Goal: Communication & Community: Answer question/provide support

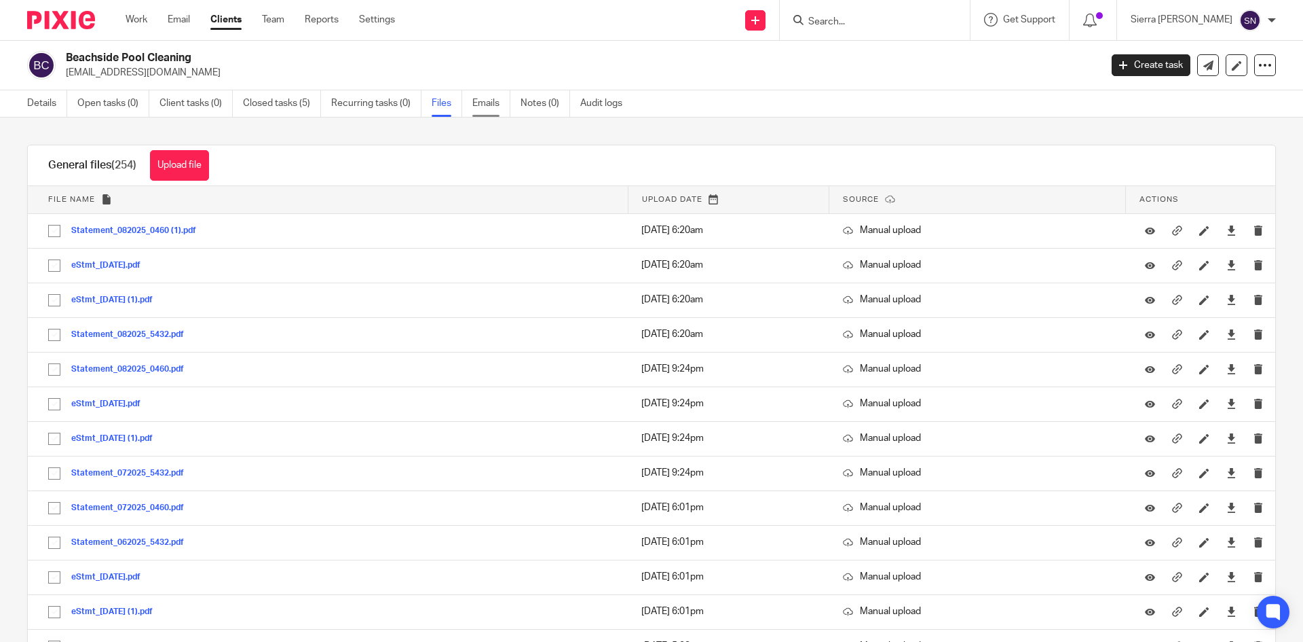
click at [491, 107] on link "Emails" at bounding box center [491, 103] width 38 height 26
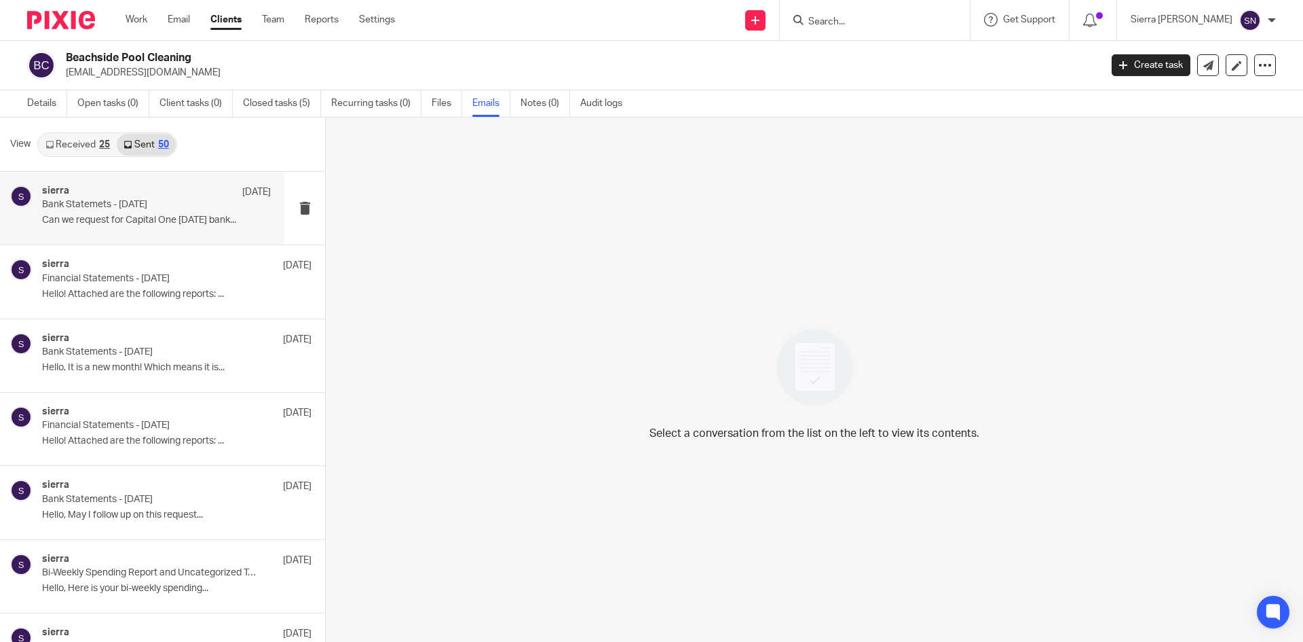
click at [173, 232] on div "sierra Sep 9 Bank Statemets - August 2025 Can we request for Capital One Sept 3…" at bounding box center [142, 208] width 284 height 73
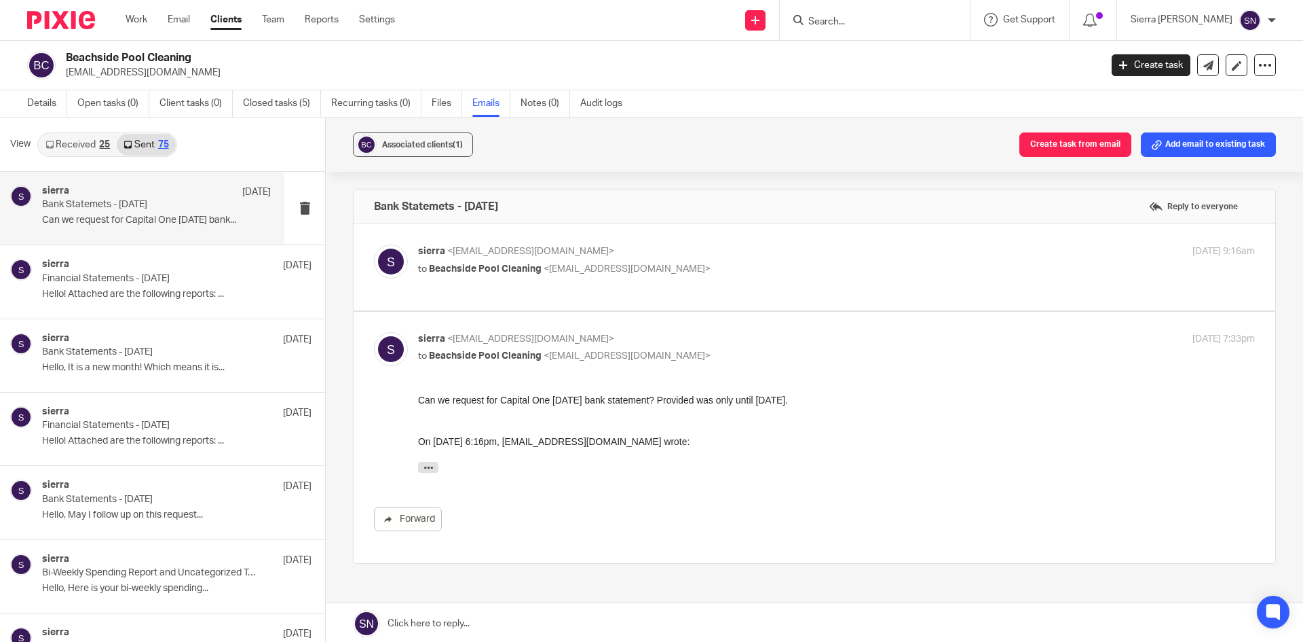
click at [453, 618] on link at bounding box center [815, 623] width 978 height 41
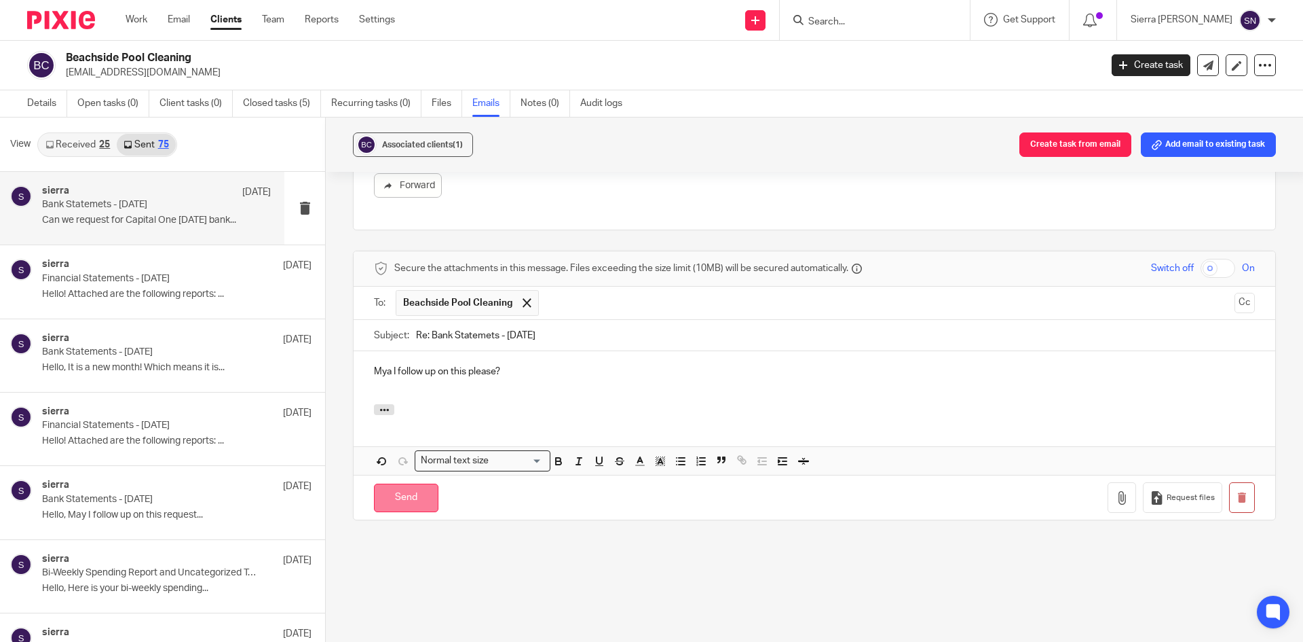
click at [403, 499] on input "Send" at bounding box center [406, 497] width 64 height 29
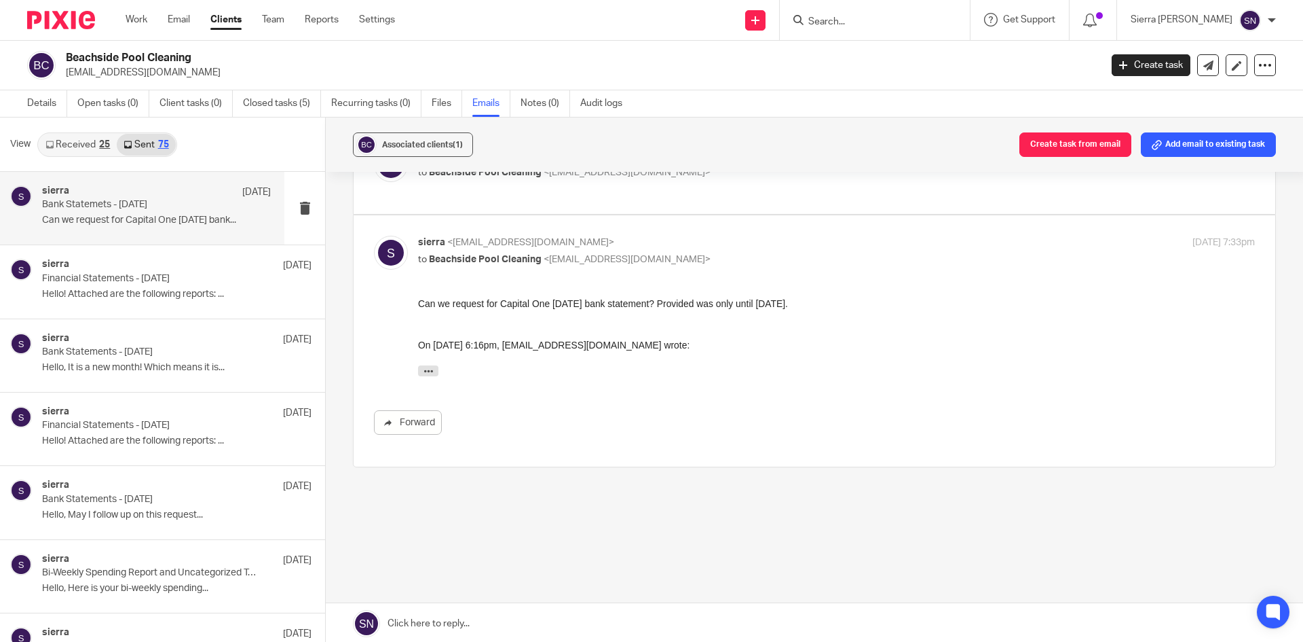
click at [229, 18] on link "Clients" at bounding box center [225, 20] width 31 height 14
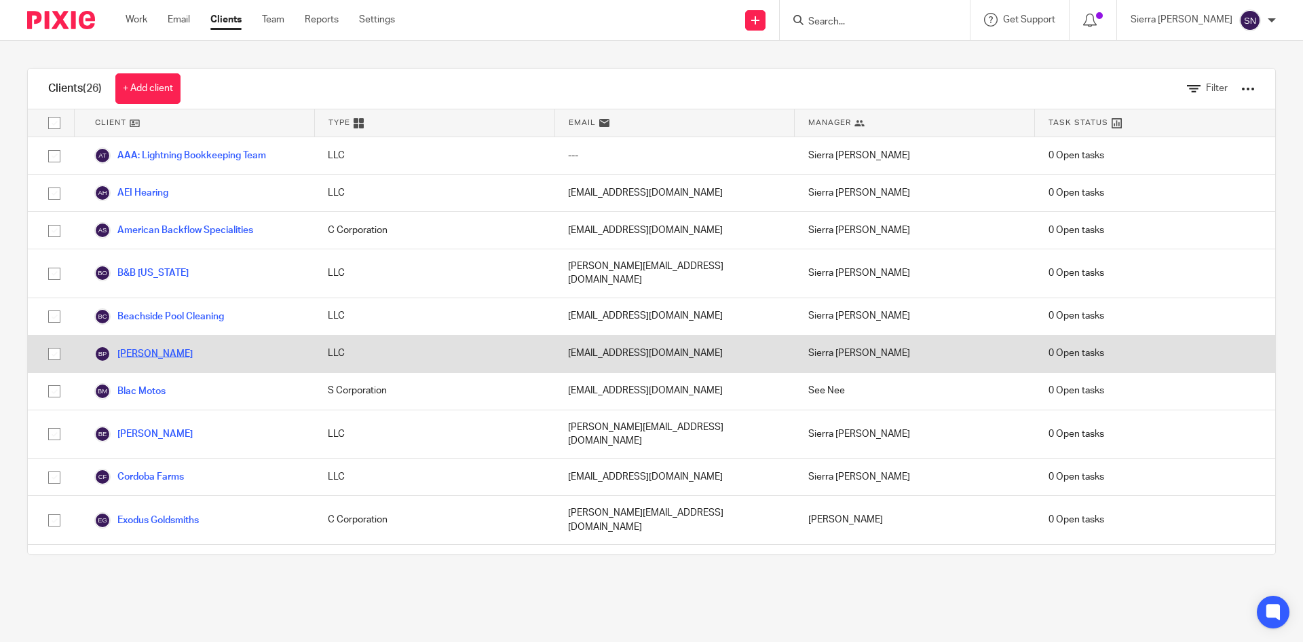
click at [157, 346] on link "[PERSON_NAME]" at bounding box center [143, 354] width 98 height 16
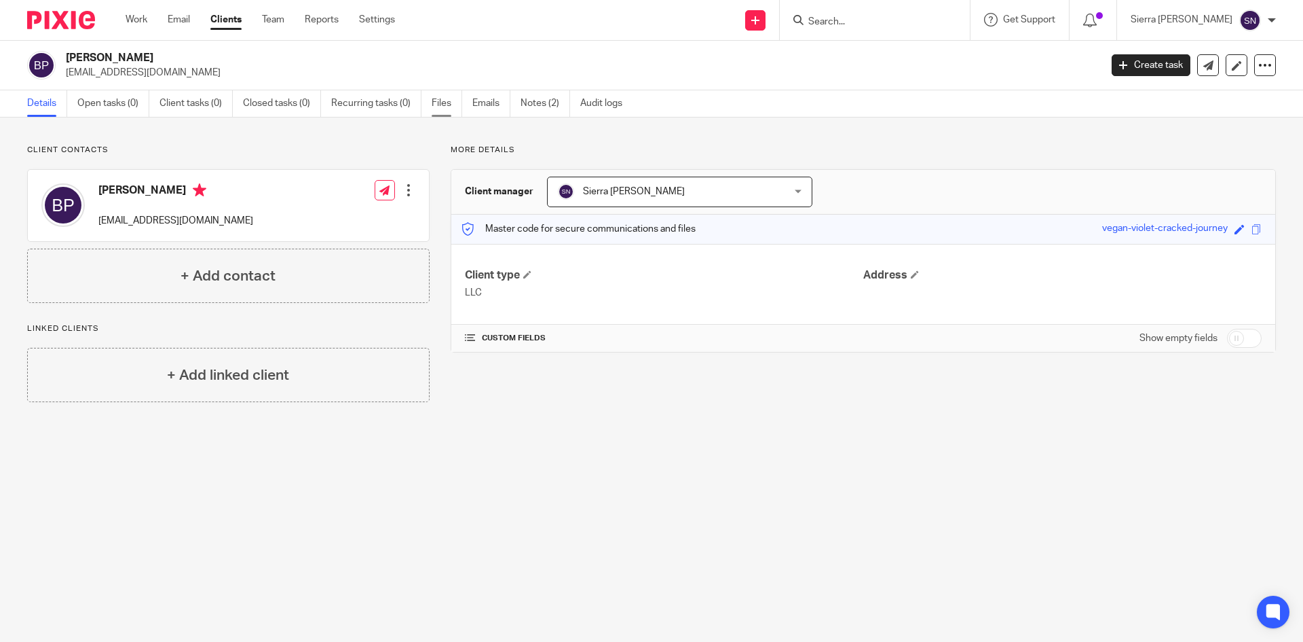
click at [437, 102] on link "Files" at bounding box center [447, 103] width 31 height 26
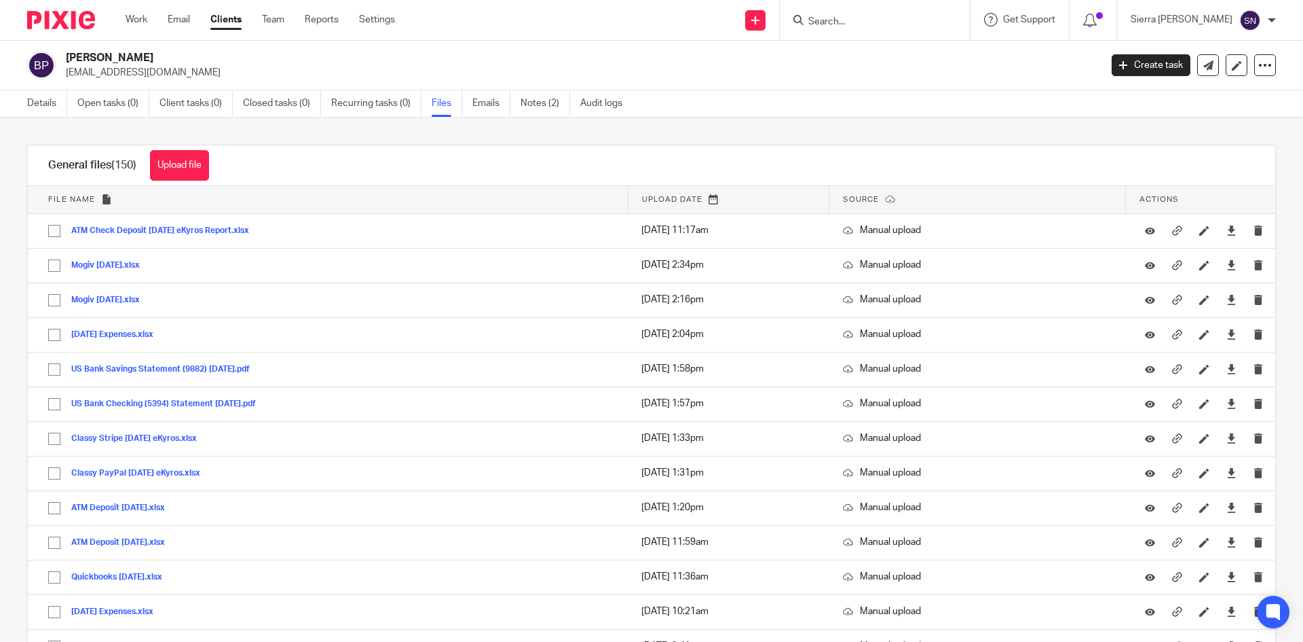
click at [241, 18] on link "Clients" at bounding box center [225, 20] width 31 height 14
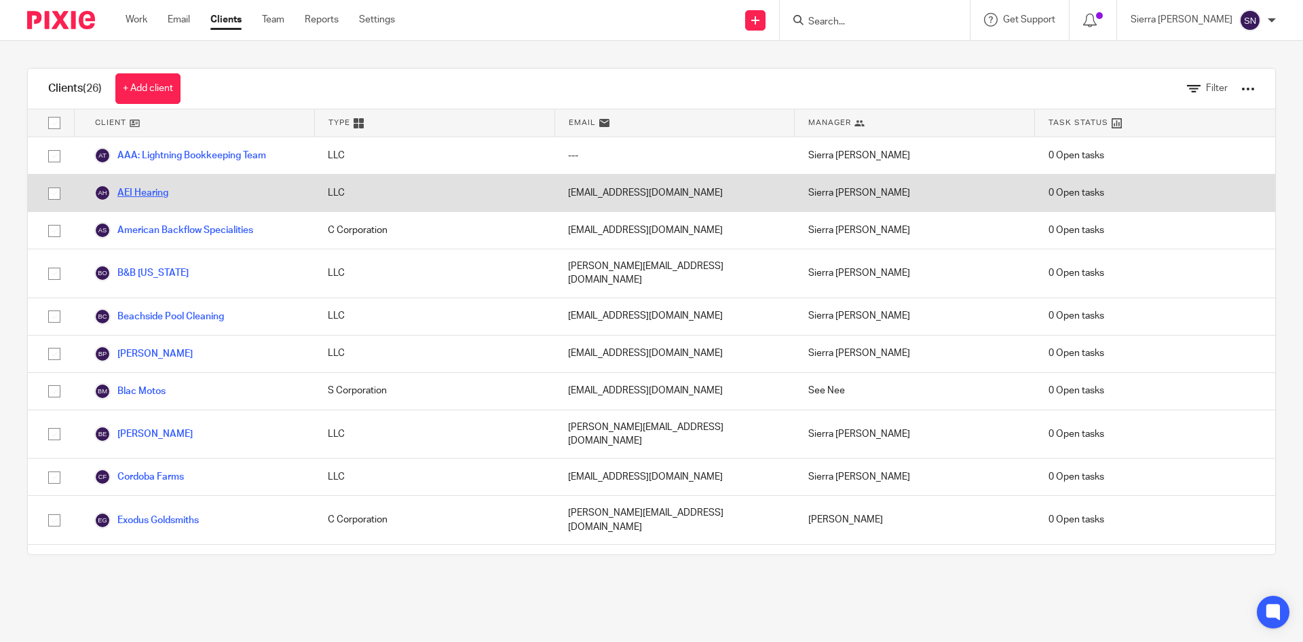
click at [158, 194] on link "AEI Hearing" at bounding box center [131, 193] width 74 height 16
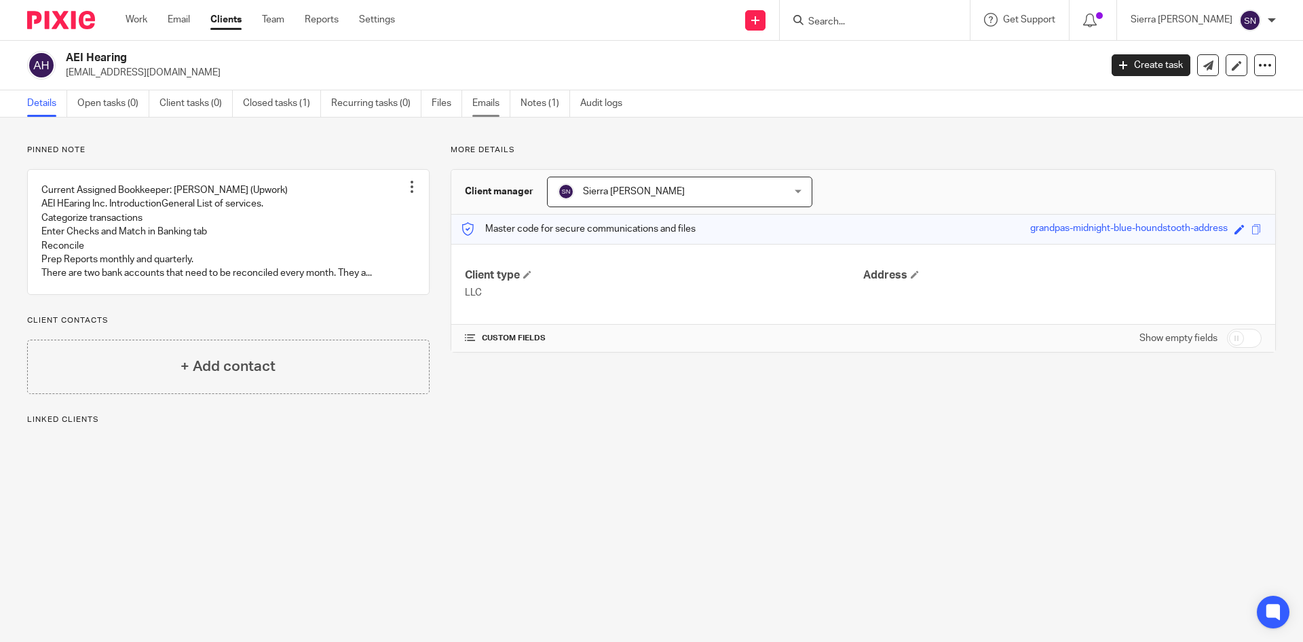
click at [489, 102] on link "Emails" at bounding box center [491, 103] width 38 height 26
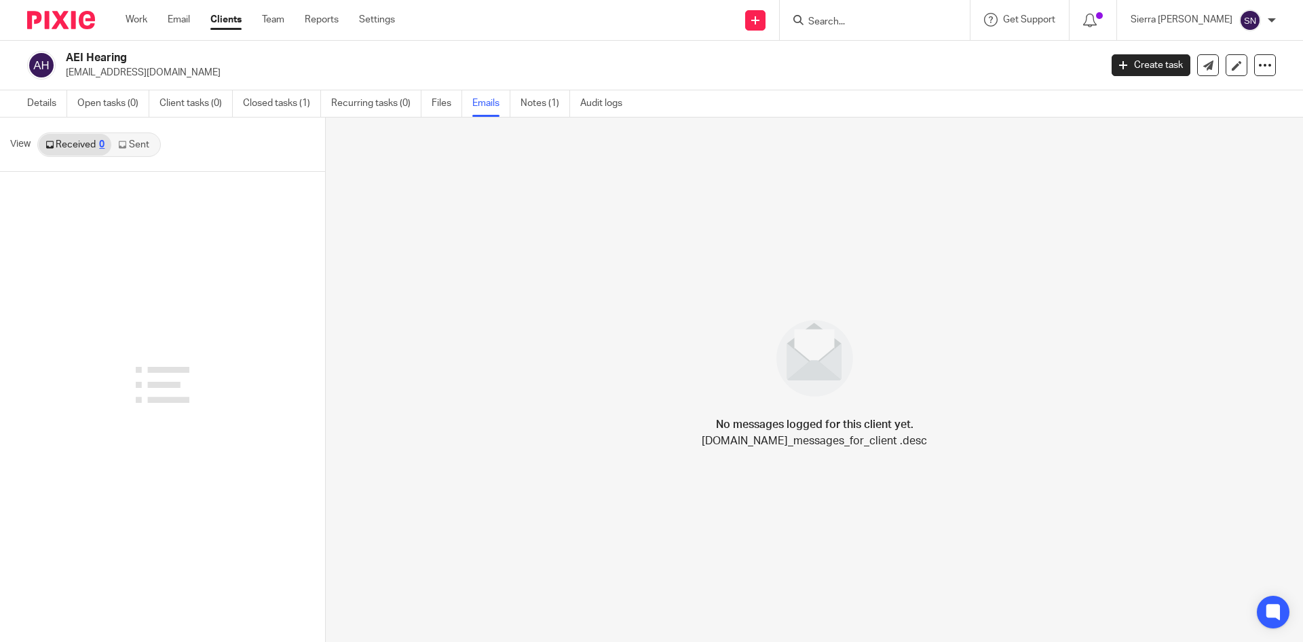
click at [138, 145] on link "Sent" at bounding box center [135, 145] width 48 height 22
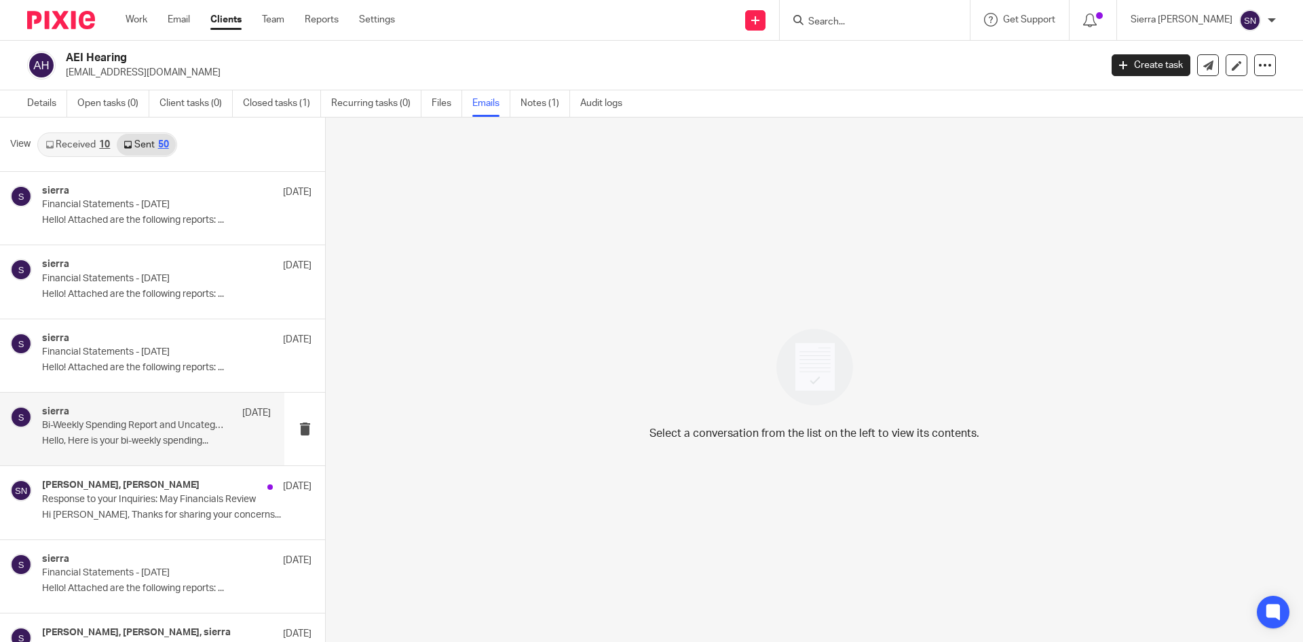
click at [155, 400] on div "sierra Jun 30 Bi-Weekly Spending Report and Uncategorized Transactions (June 16…" at bounding box center [142, 428] width 284 height 73
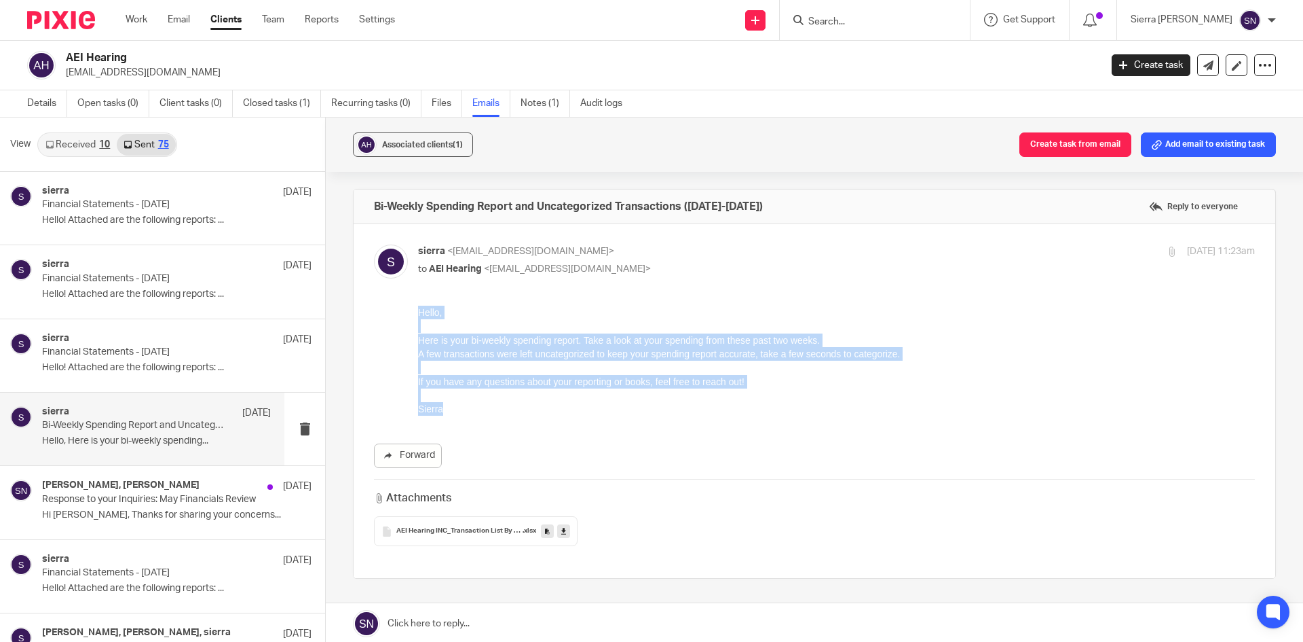
drag, startPoint x: 444, startPoint y: 409, endPoint x: 413, endPoint y: 314, distance: 99.2
click at [418, 314] on html "Hello, Here is your bi-weekly spending report. Take a look at your spending fro…" at bounding box center [836, 360] width 837 height 111
copy div "Hello, Here is your bi-weekly spending report. Take a look at your spending fro…"
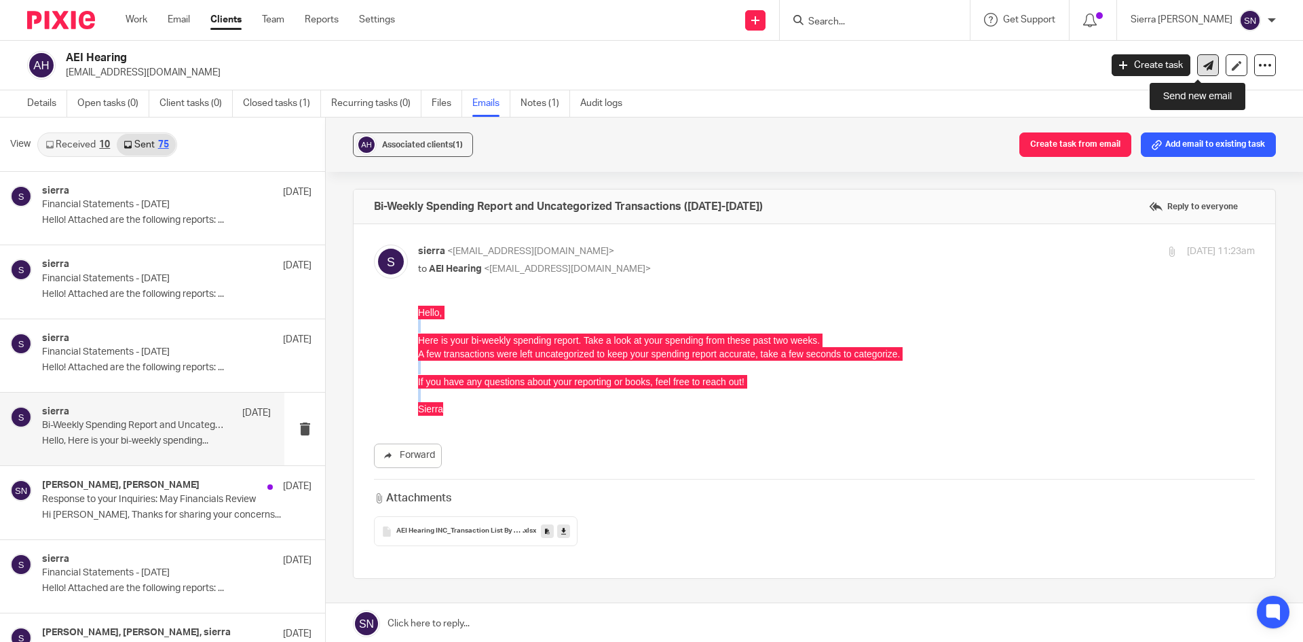
click at [1204, 67] on link at bounding box center [1208, 65] width 22 height 22
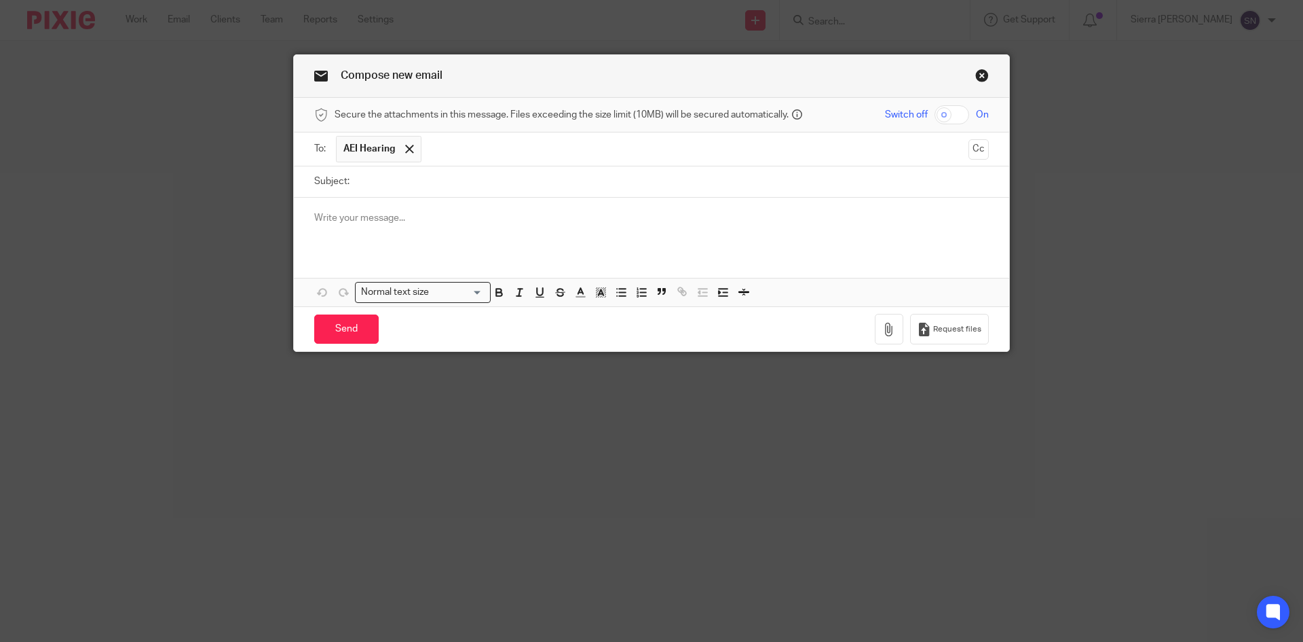
click at [423, 215] on p at bounding box center [651, 218] width 675 height 14
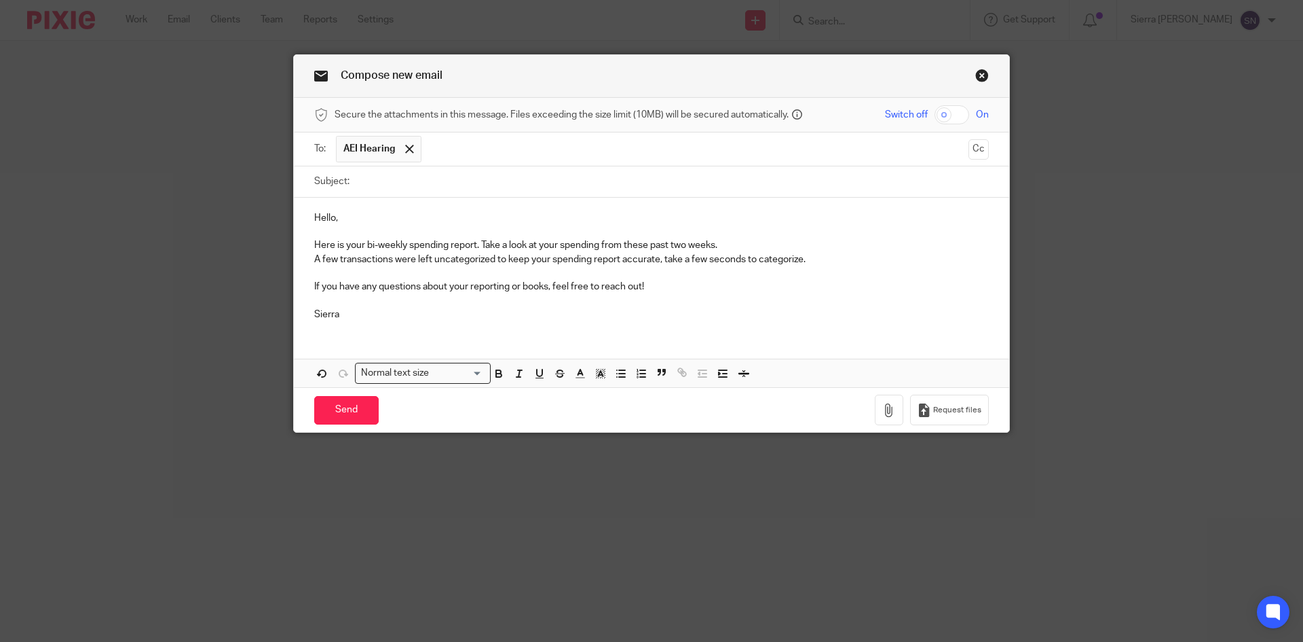
click at [416, 186] on input "Subject:" at bounding box center [672, 181] width 633 height 31
click at [561, 181] on input "Bi-Weekly Spending Report and Uncategorized Trnsactions ([DATE]-[DATE])" at bounding box center [672, 181] width 633 height 31
type input "Bi-Weekly Spending Report and Uncategorized Transactions ([DATE]-[DATE])"
click at [648, 324] on div "Hello, Here is your bi-weekly spending report. Take a look at your spending fro…" at bounding box center [652, 265] width 716 height 134
click at [884, 409] on icon "button" at bounding box center [890, 410] width 14 height 14
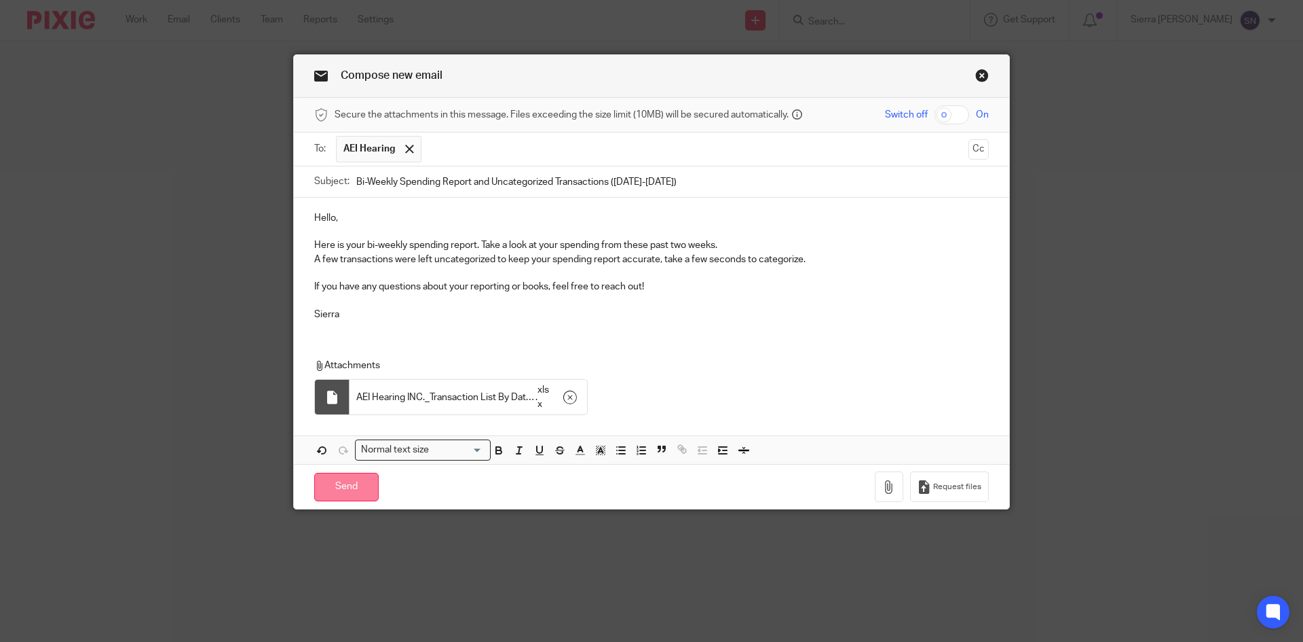
click at [341, 479] on input "Send" at bounding box center [346, 486] width 64 height 29
